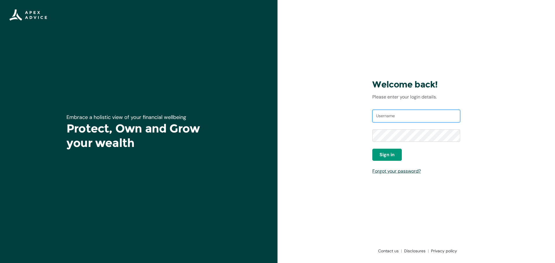
click at [391, 118] on input "Username" at bounding box center [416, 116] width 88 height 13
type input "[EMAIL_ADDRESS][DOMAIN_NAME]"
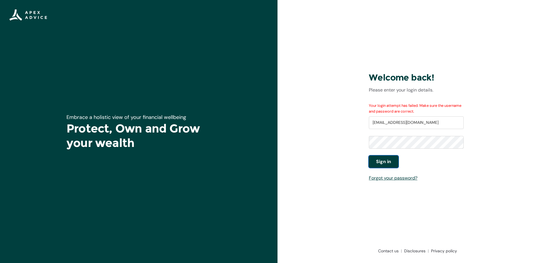
click at [385, 160] on span "Sign in" at bounding box center [383, 161] width 15 height 7
click at [329, 117] on div "Welcome back! Please enter your login details. Your login attempt has failed. M…" at bounding box center [417, 131] width 278 height 263
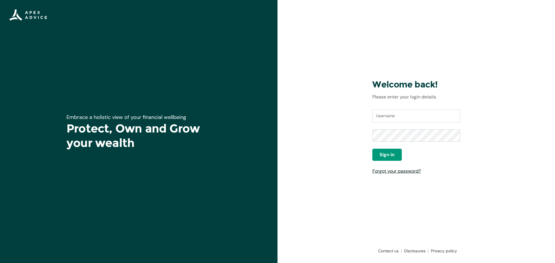
click at [394, 174] on link "Forgot your password?" at bounding box center [396, 171] width 49 height 6
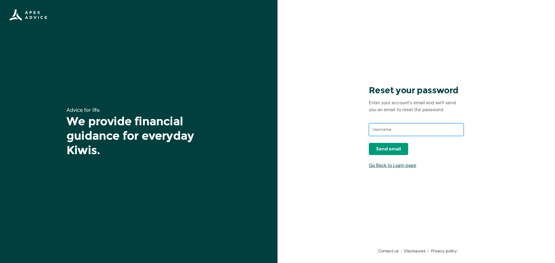
click at [391, 131] on input "text" at bounding box center [416, 129] width 95 height 13
type input "[EMAIL_ADDRESS][DOMAIN_NAME]"
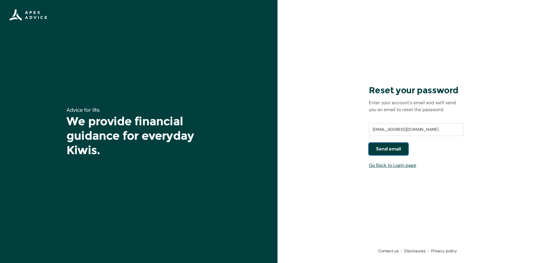
click at [386, 149] on span "Send email" at bounding box center [388, 149] width 25 height 7
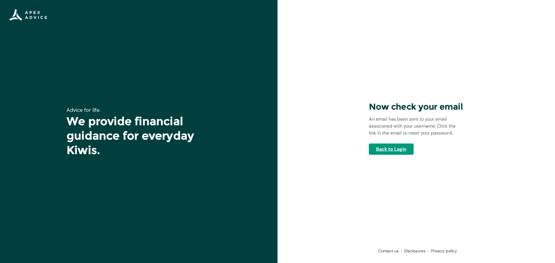
click at [388, 151] on link "Back to Login" at bounding box center [391, 149] width 45 height 11
